Goal: Information Seeking & Learning: Check status

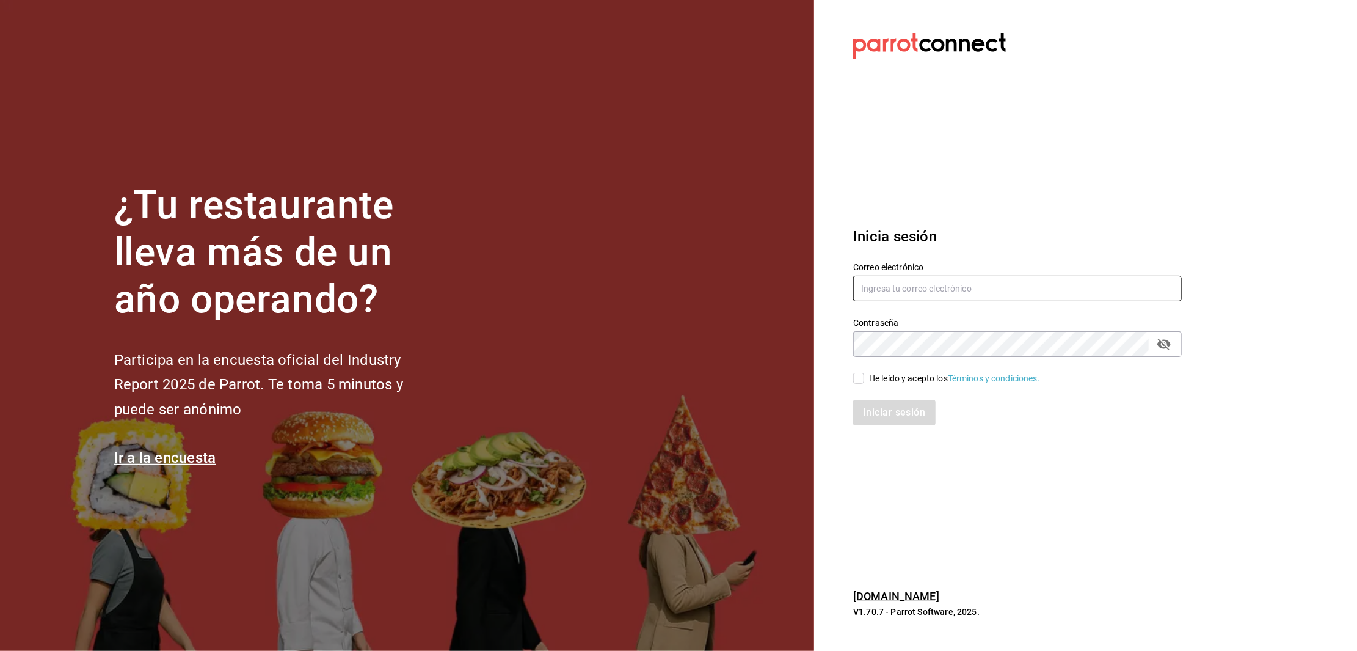
type input "[EMAIL_ADDRESS][DOMAIN_NAME]"
click at [859, 378] on input "He leído y acepto los Términos y condiciones." at bounding box center [858, 378] width 11 height 11
checkbox input "true"
click at [885, 417] on button "Iniciar sesión" at bounding box center [894, 412] width 83 height 26
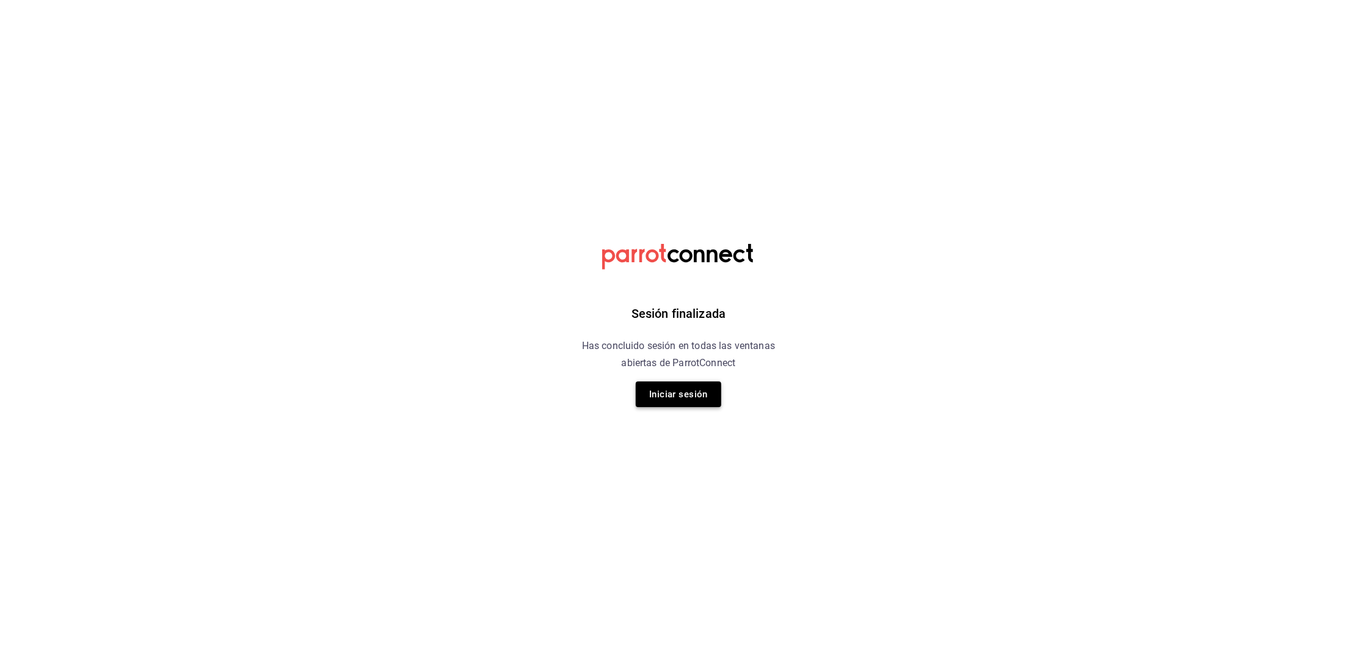
click at [685, 389] on button "Iniciar sesión" at bounding box center [679, 394] width 86 height 26
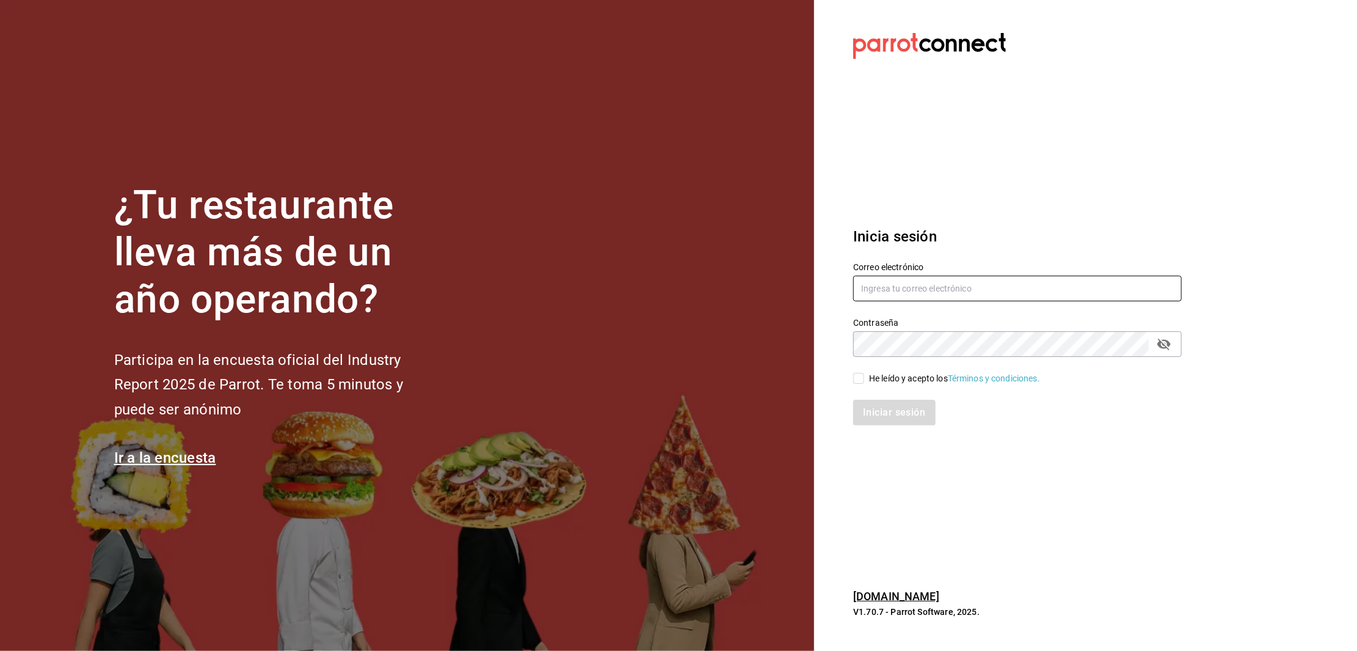
type input "multiuser@toshitaidama.com"
click at [861, 377] on input "He leído y acepto los Términos y condiciones." at bounding box center [858, 378] width 11 height 11
checkbox input "true"
click at [888, 406] on button "Iniciar sesión" at bounding box center [894, 412] width 83 height 26
type input "multiuser@toshitaidama.com"
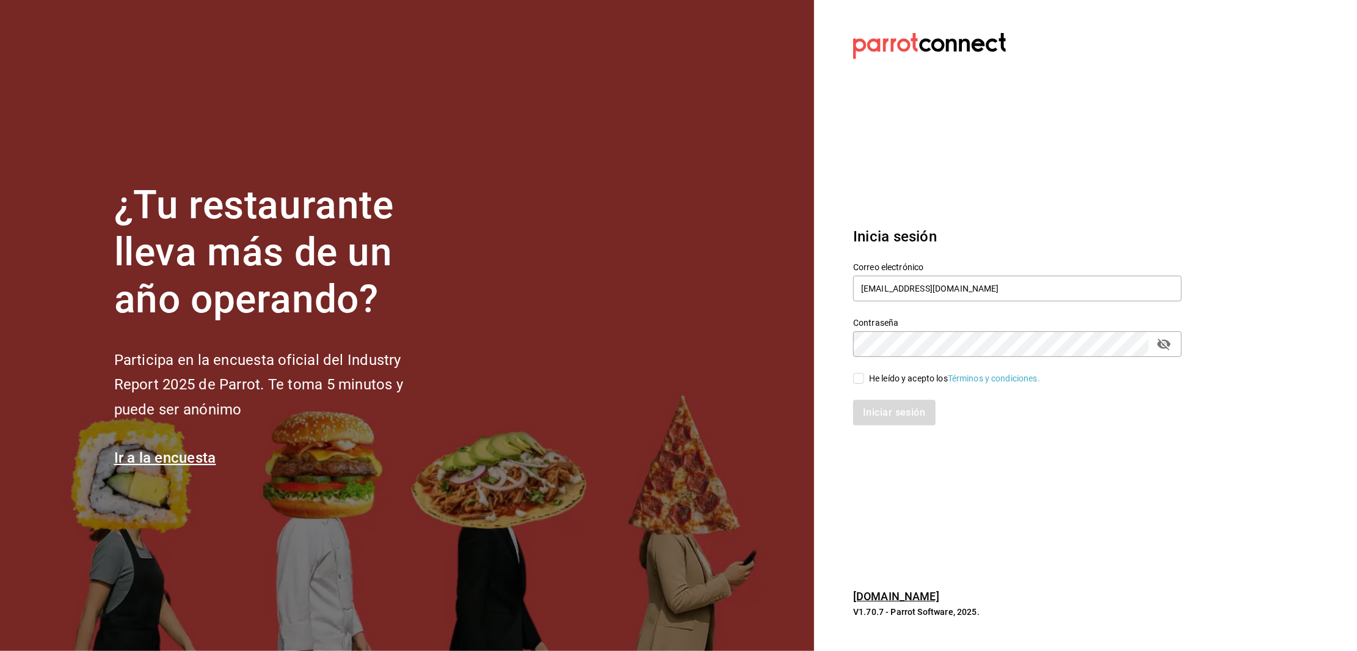
click at [861, 381] on input "He leído y acepto los Términos y condiciones." at bounding box center [858, 378] width 11 height 11
checkbox input "true"
click at [896, 415] on button "Iniciar sesión" at bounding box center [894, 412] width 83 height 26
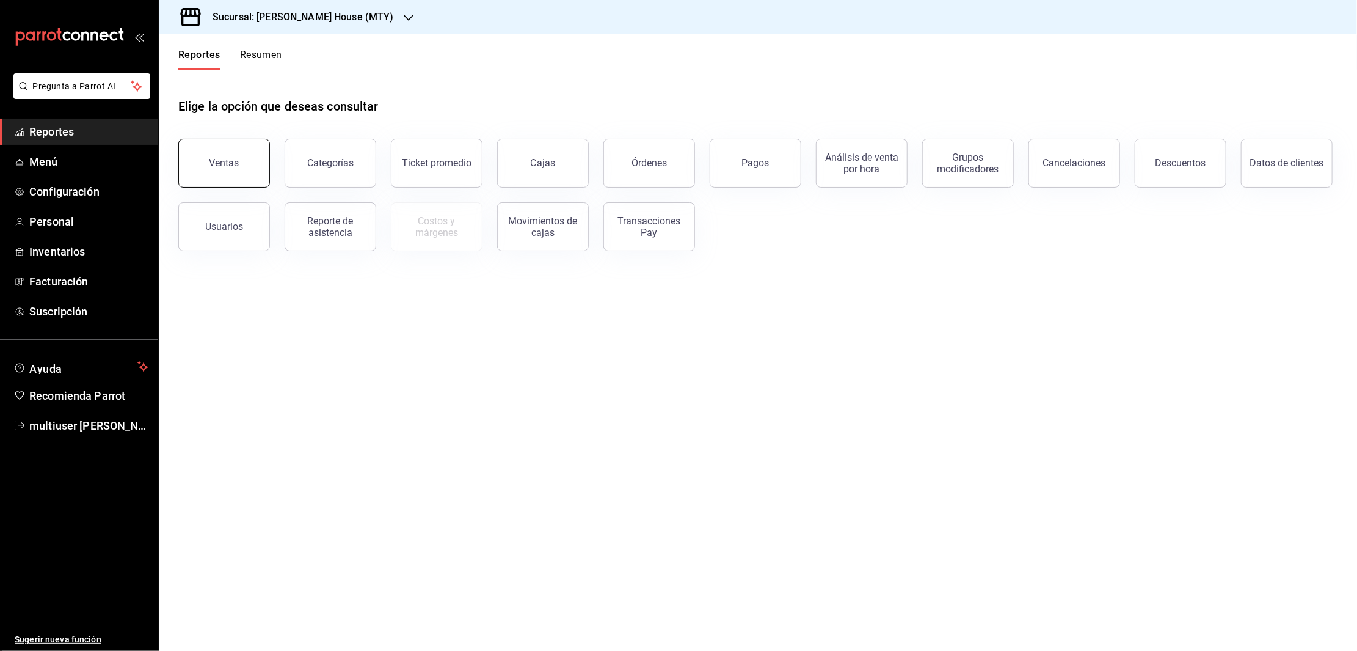
click at [220, 173] on button "Ventas" at bounding box center [224, 163] width 92 height 49
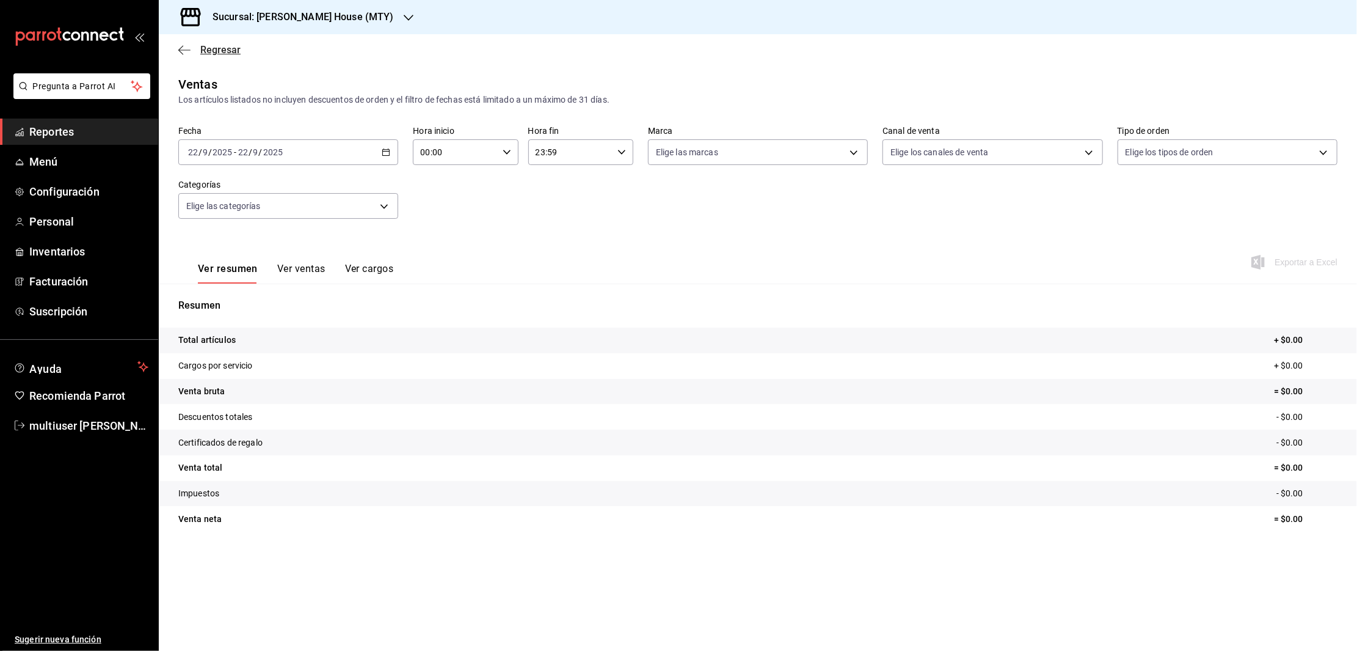
click at [181, 46] on icon "button" at bounding box center [180, 49] width 5 height 9
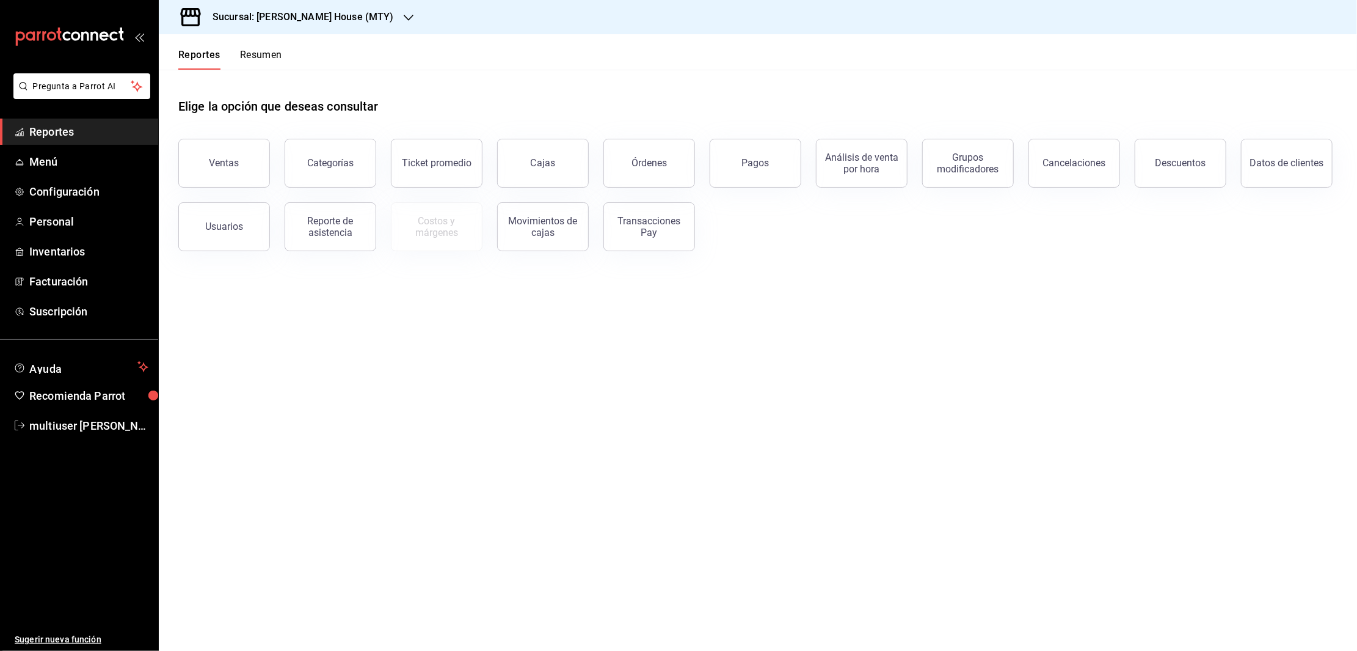
click at [253, 49] on button "Resumen" at bounding box center [261, 59] width 42 height 21
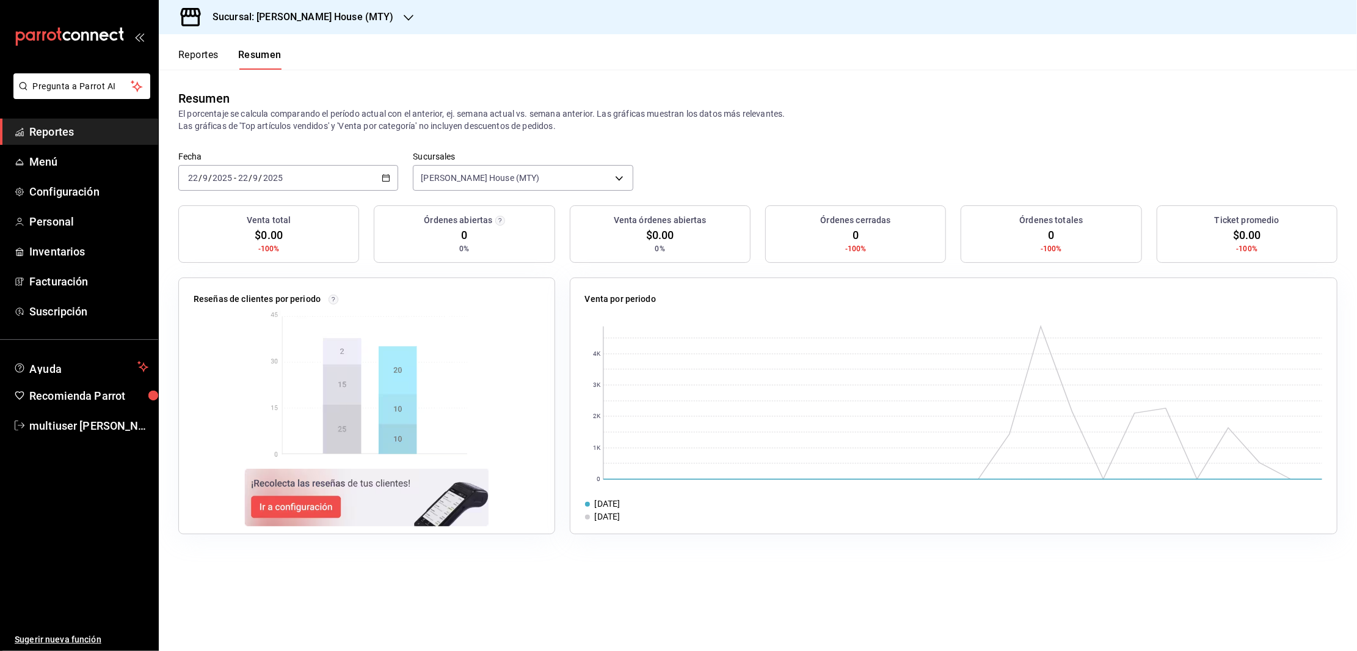
click at [388, 180] on icon "button" at bounding box center [386, 177] width 9 height 9
click at [230, 343] on li "Rango de fechas" at bounding box center [236, 351] width 114 height 27
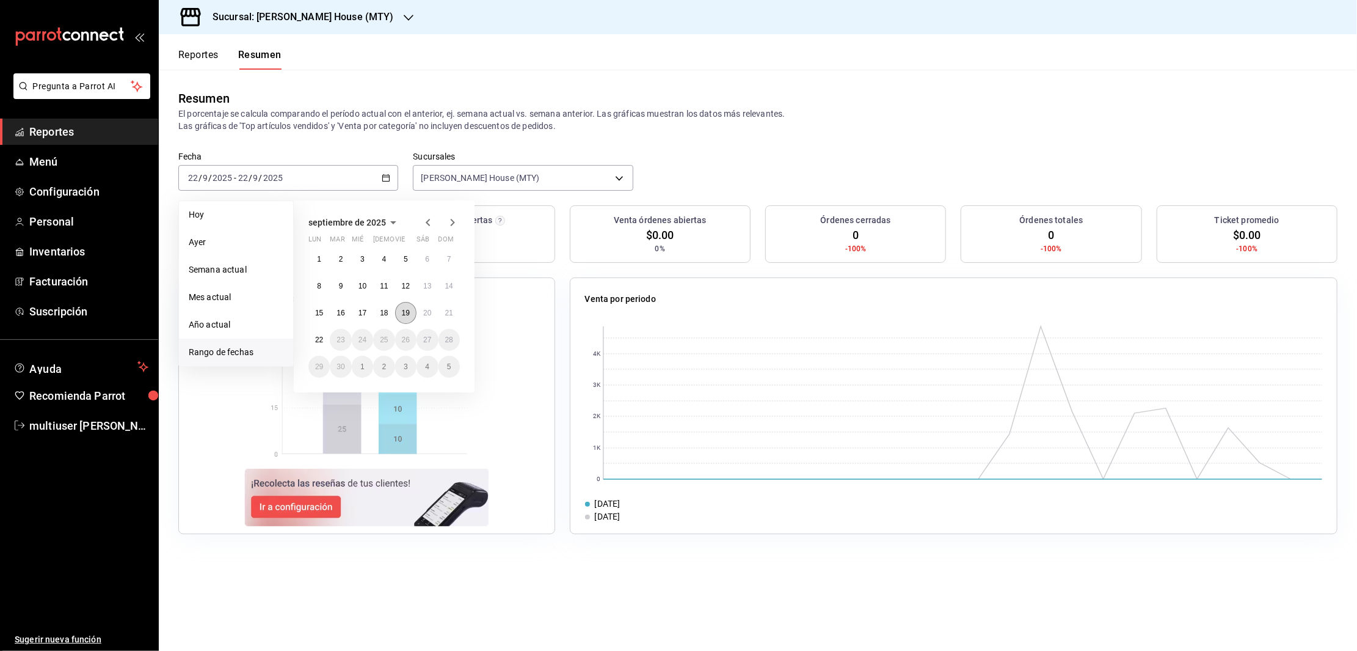
click at [402, 312] on abbr "19" at bounding box center [406, 312] width 8 height 9
click at [448, 311] on abbr "21" at bounding box center [449, 312] width 8 height 9
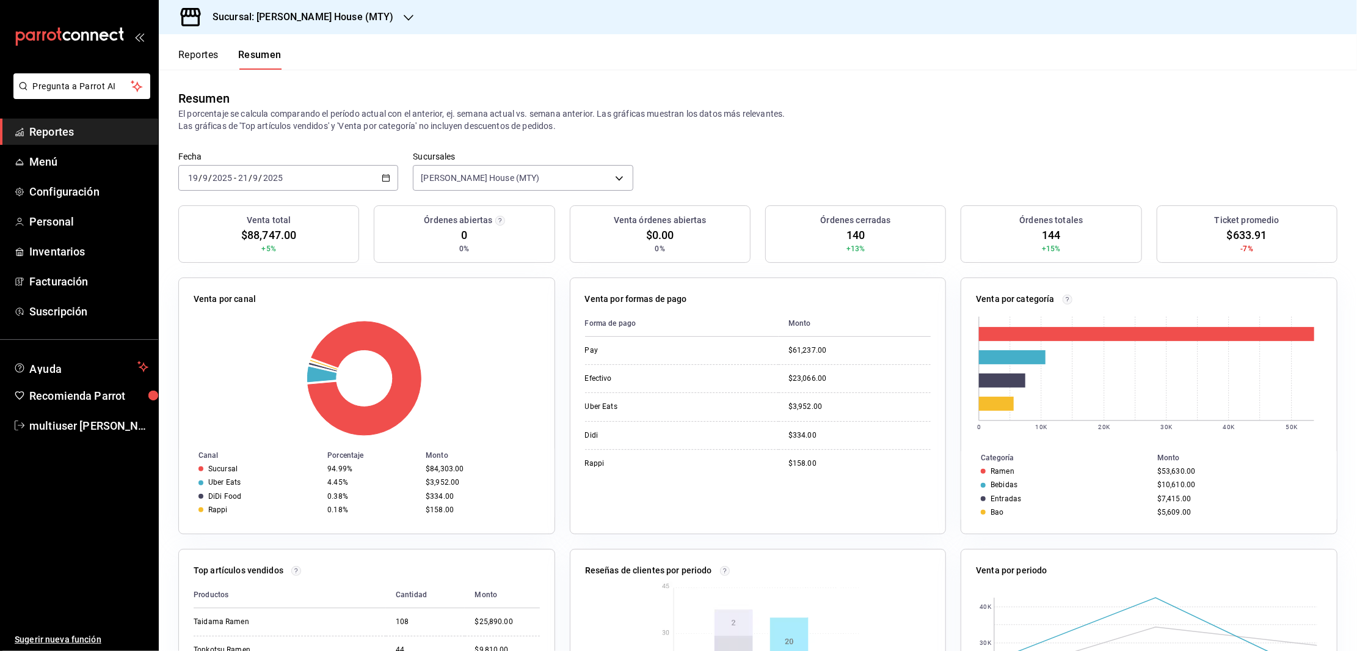
click at [310, 12] on h3 "Sucursal: [PERSON_NAME] House (MTY)" at bounding box center [298, 17] width 191 height 15
click at [232, 81] on span "Toshi Tiger (MTY)" at bounding box center [202, 80] width 67 height 13
